Goal: Information Seeking & Learning: Understand process/instructions

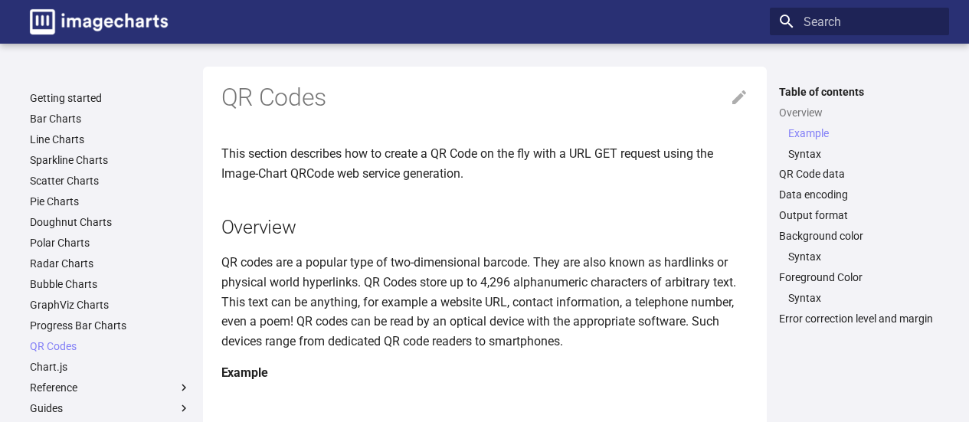
scroll to position [365, 0]
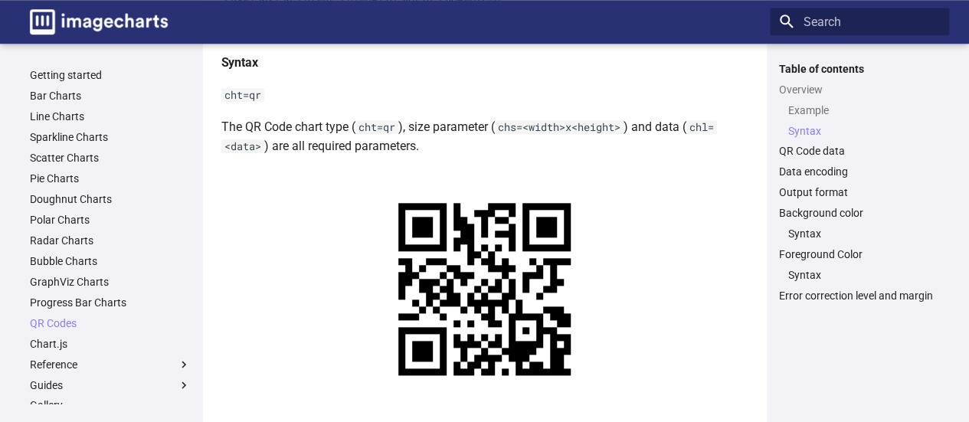
scroll to position [459, 0]
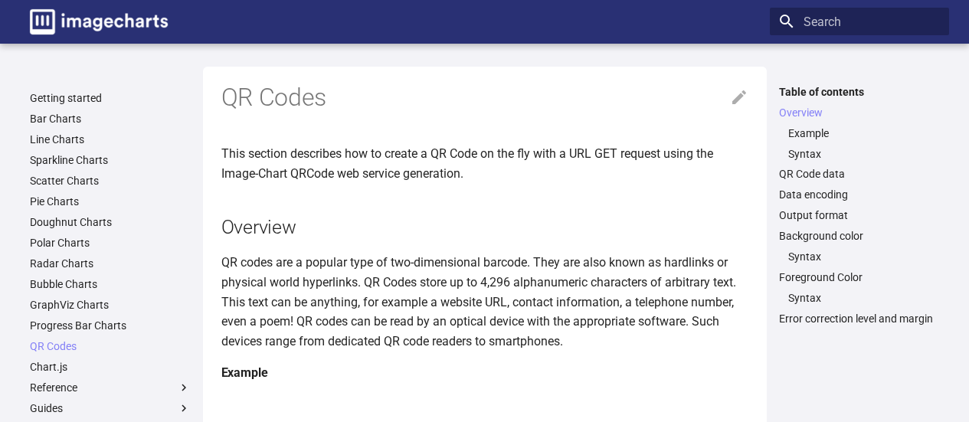
scroll to position [211, 0]
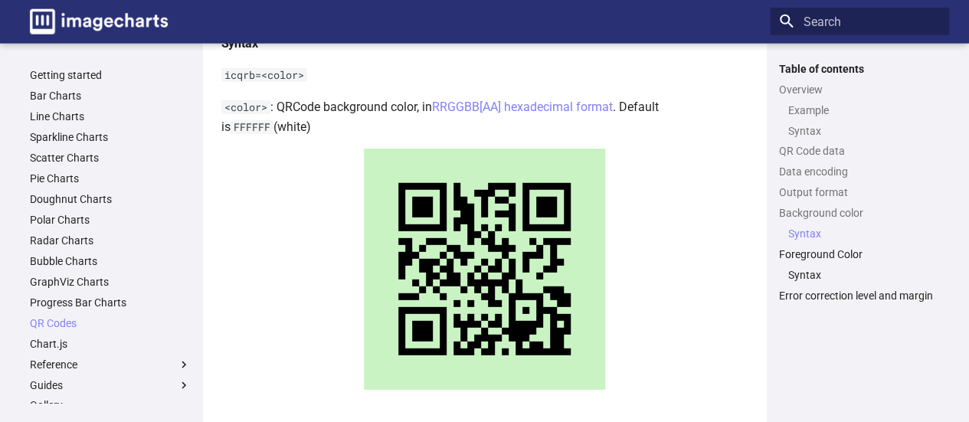
scroll to position [43, 0]
